Goal: Information Seeking & Learning: Understand process/instructions

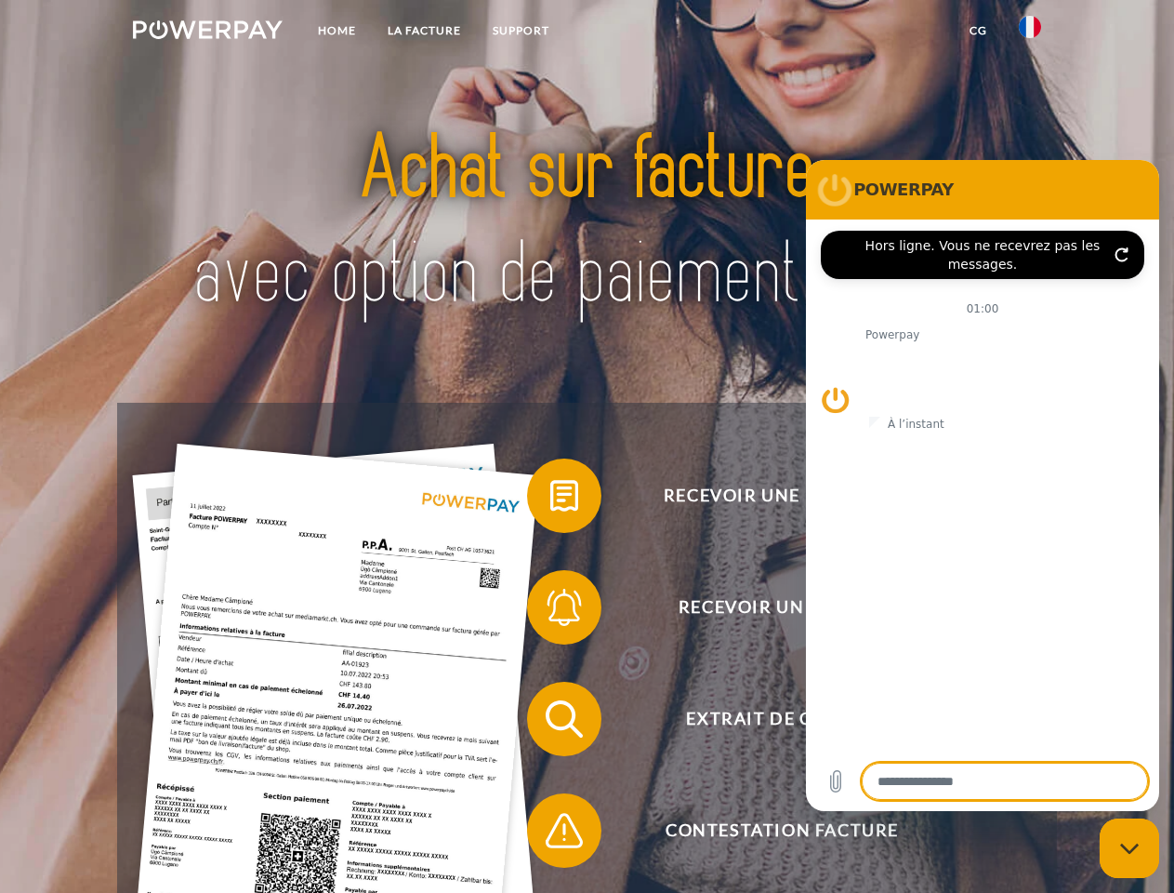
click at [207, 33] on img at bounding box center [208, 29] width 150 height 19
click at [1030, 33] on img at bounding box center [1030, 27] width 22 height 22
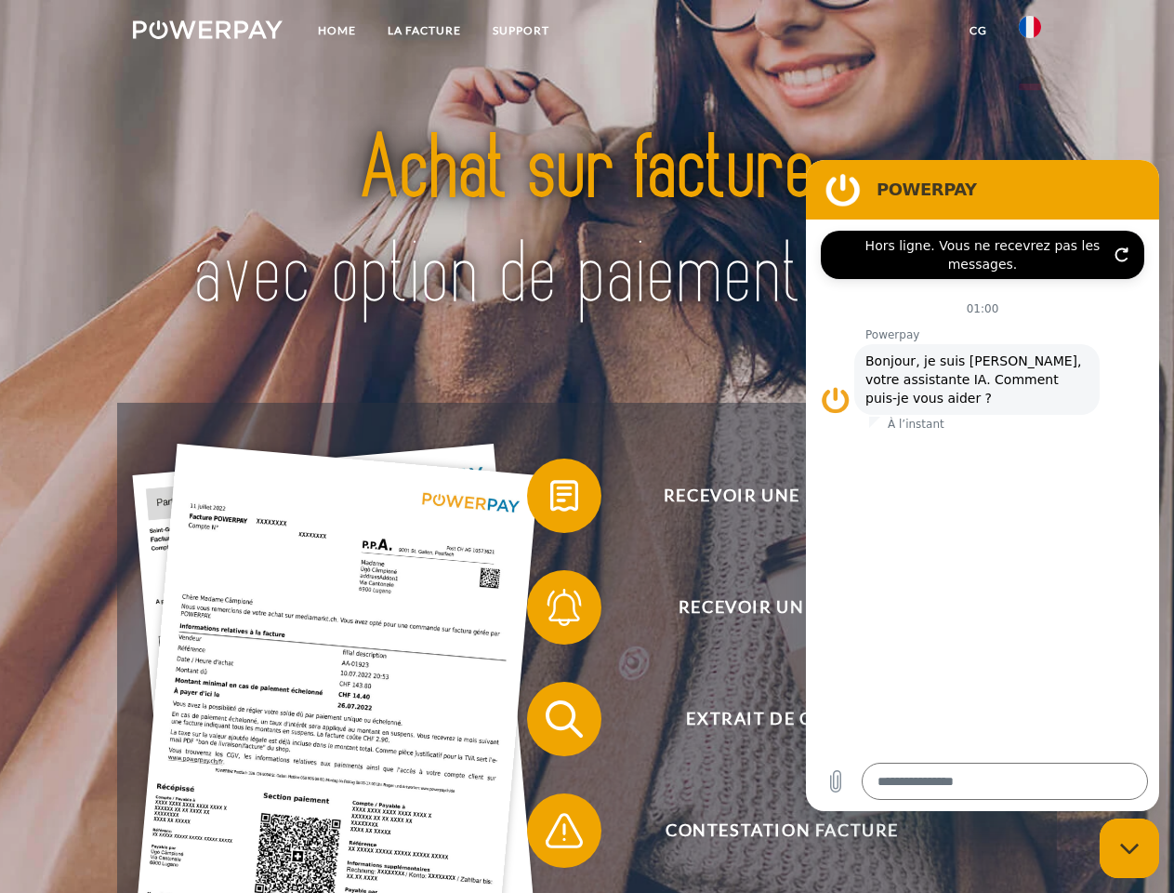
click at [978, 31] on link "CG" at bounding box center [978, 30] width 49 height 33
click at [550, 499] on span at bounding box center [536, 495] width 93 height 93
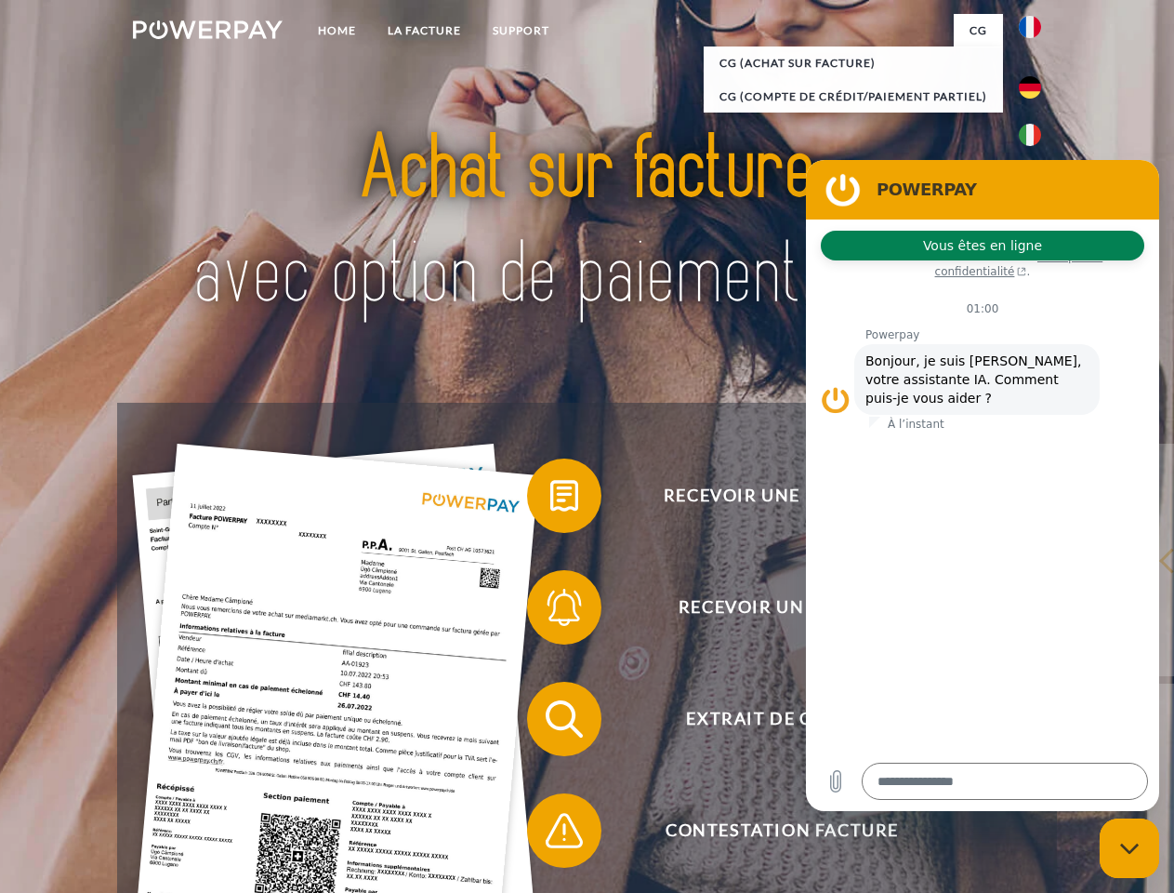
click at [550, 611] on span at bounding box center [536, 607] width 93 height 93
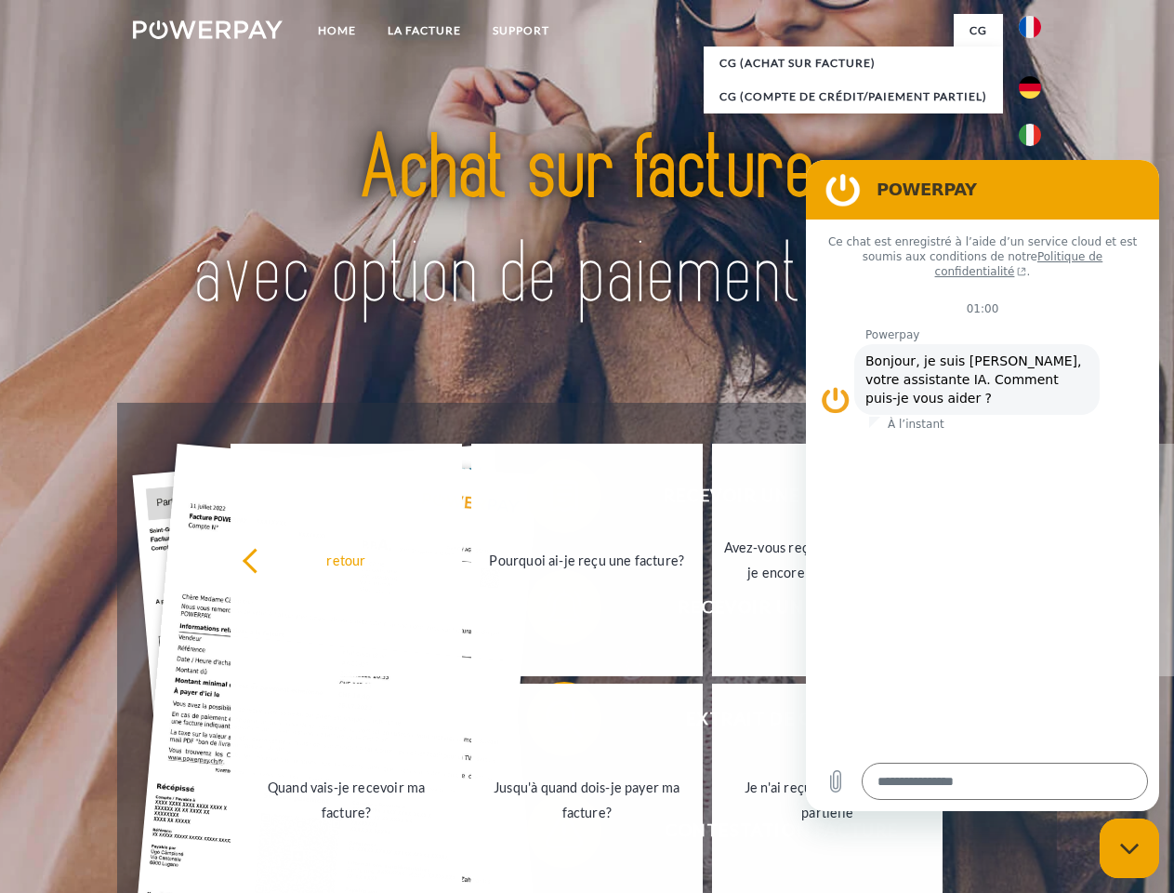
click at [550, 722] on link "Jusqu'à quand dois-je payer ma facture?" at bounding box center [587, 799] width 232 height 232
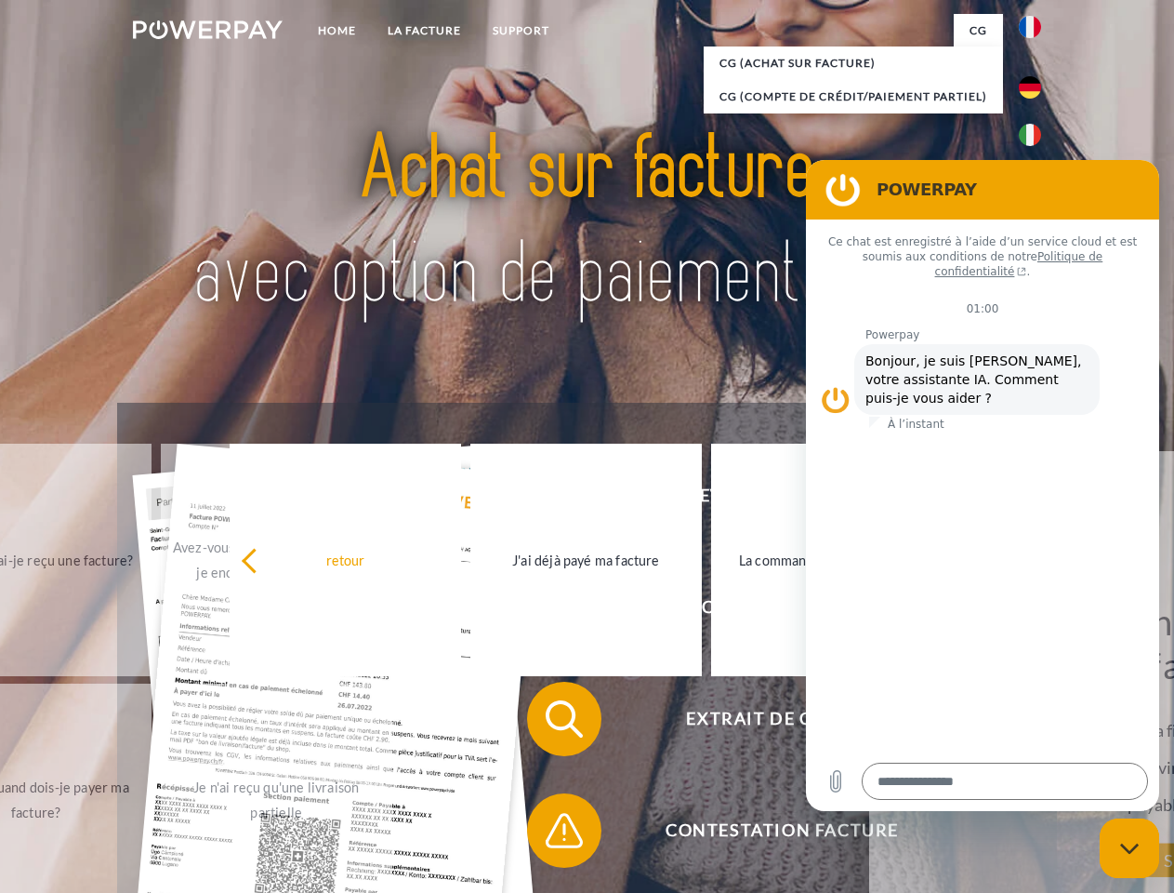
click at [550, 834] on span at bounding box center [536, 830] width 93 height 93
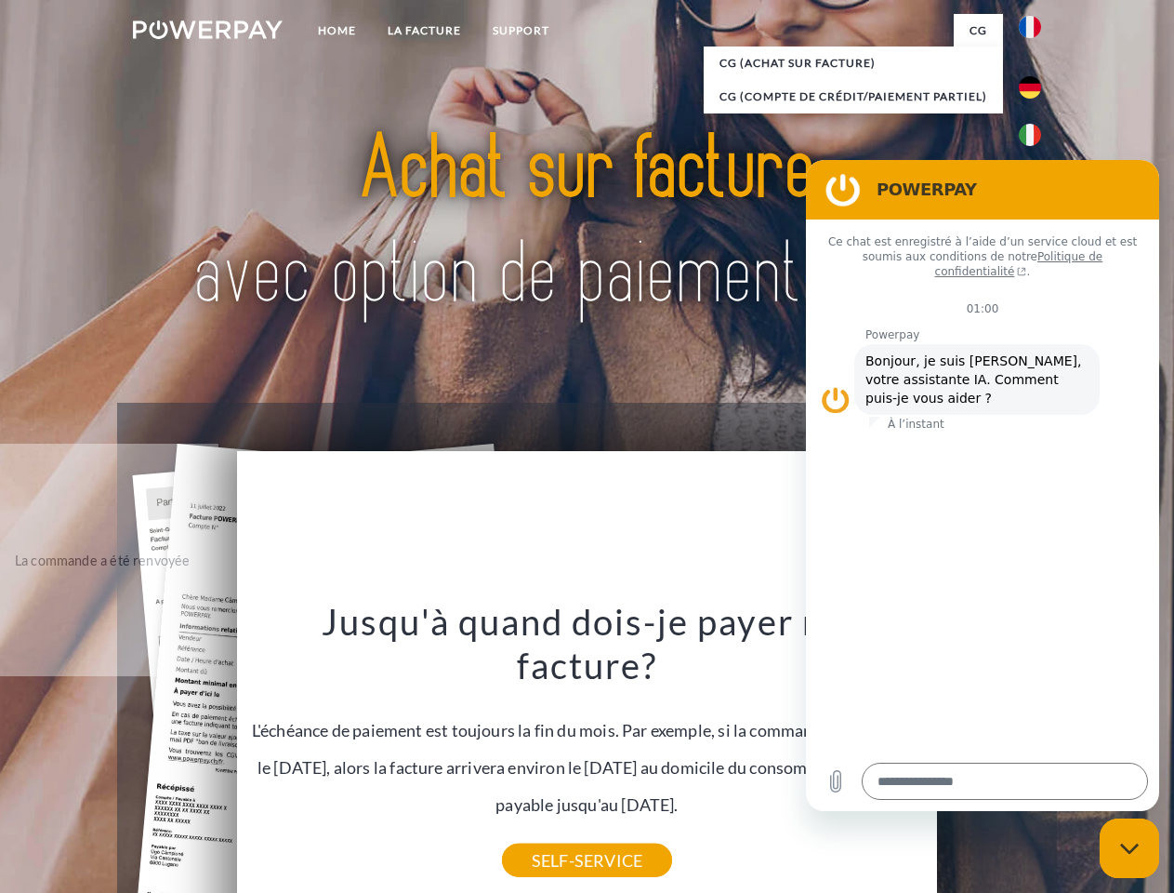
click at [1130, 848] on icon "Fermer la fenêtre de messagerie" at bounding box center [1130, 848] width 20 height 12
type textarea "*"
